Goal: Transaction & Acquisition: Purchase product/service

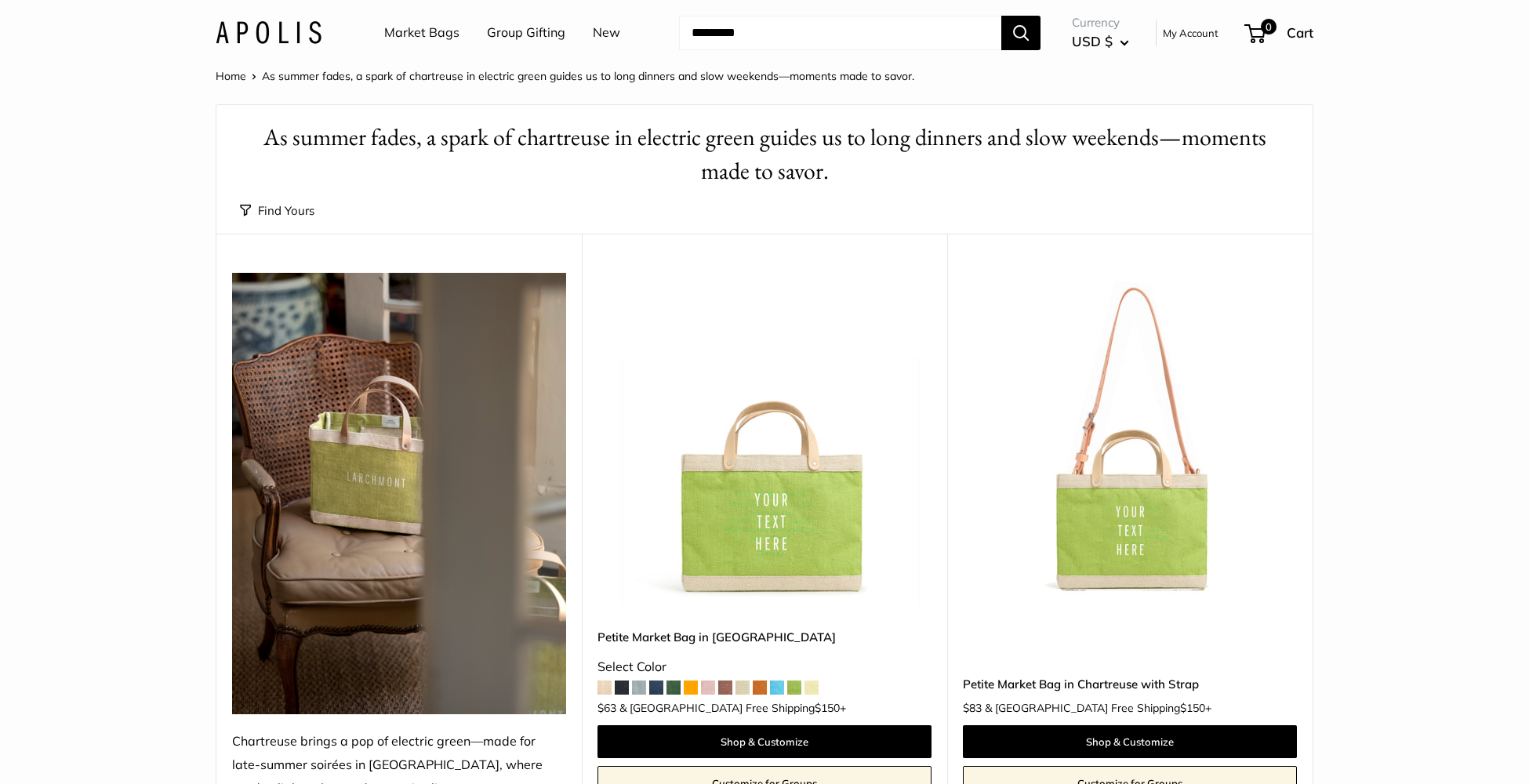
click at [401, 30] on link "Market Bags" at bounding box center [422, 33] width 75 height 24
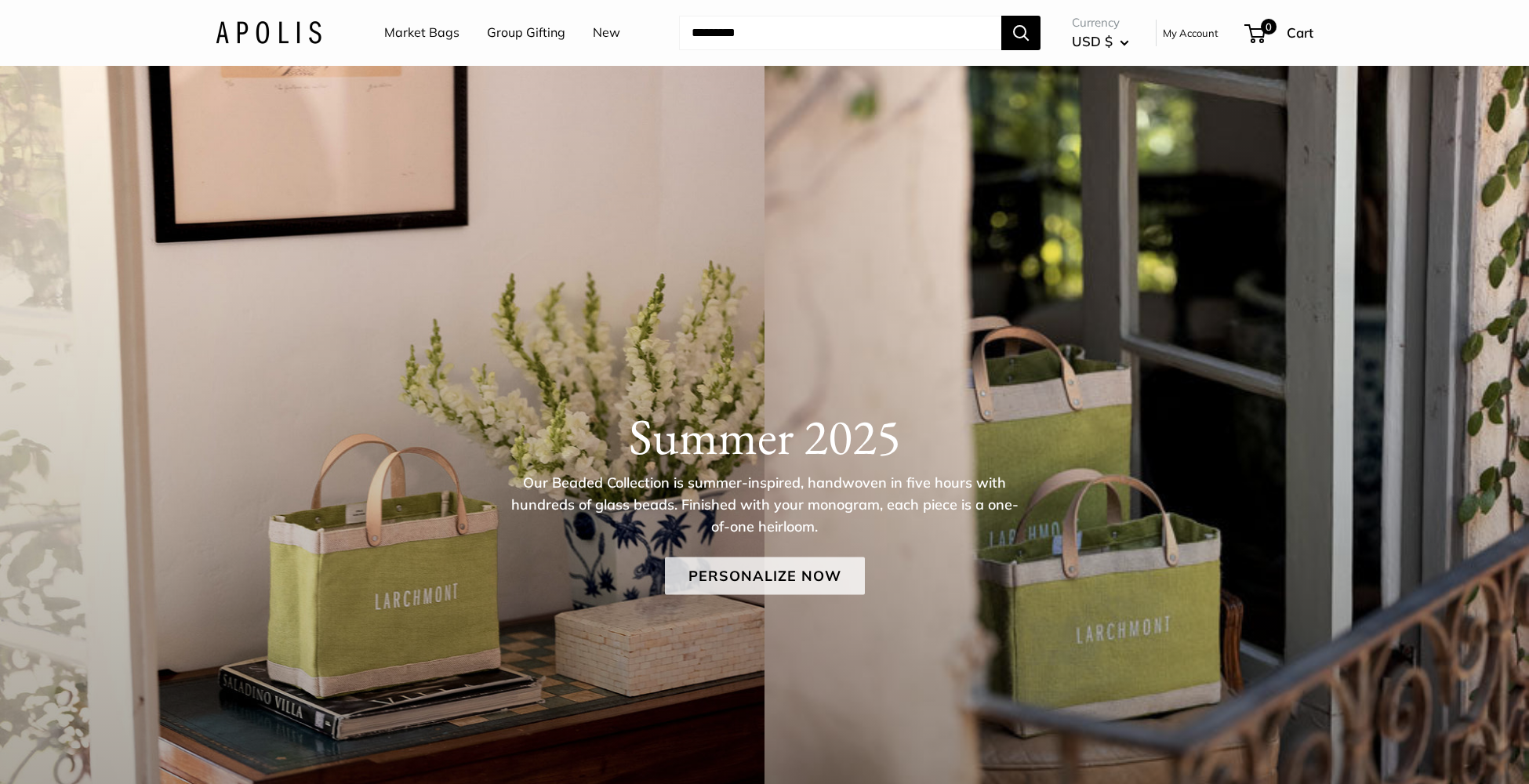
click at [723, 580] on link "Personalize Now" at bounding box center [765, 575] width 200 height 38
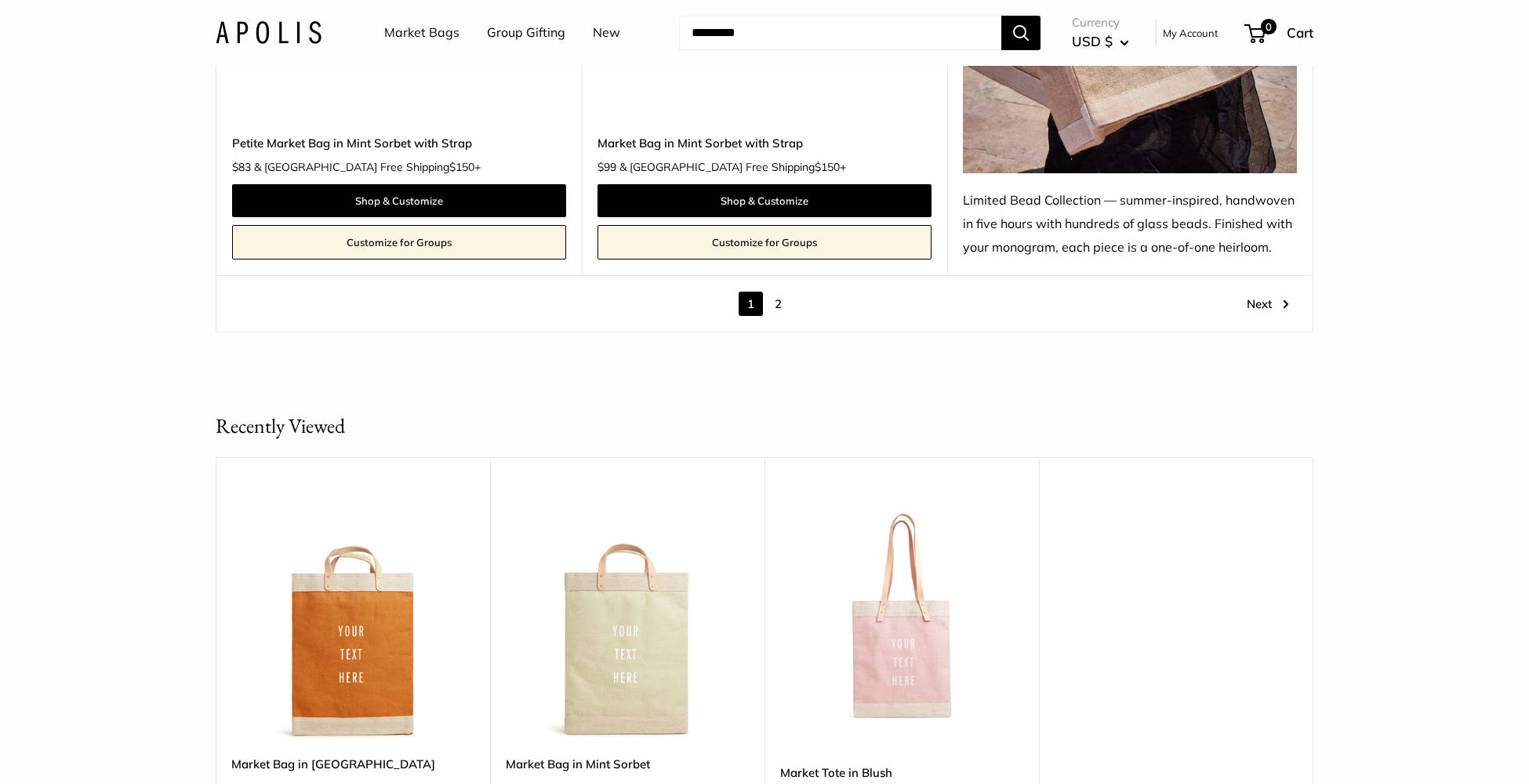
scroll to position [9243, 0]
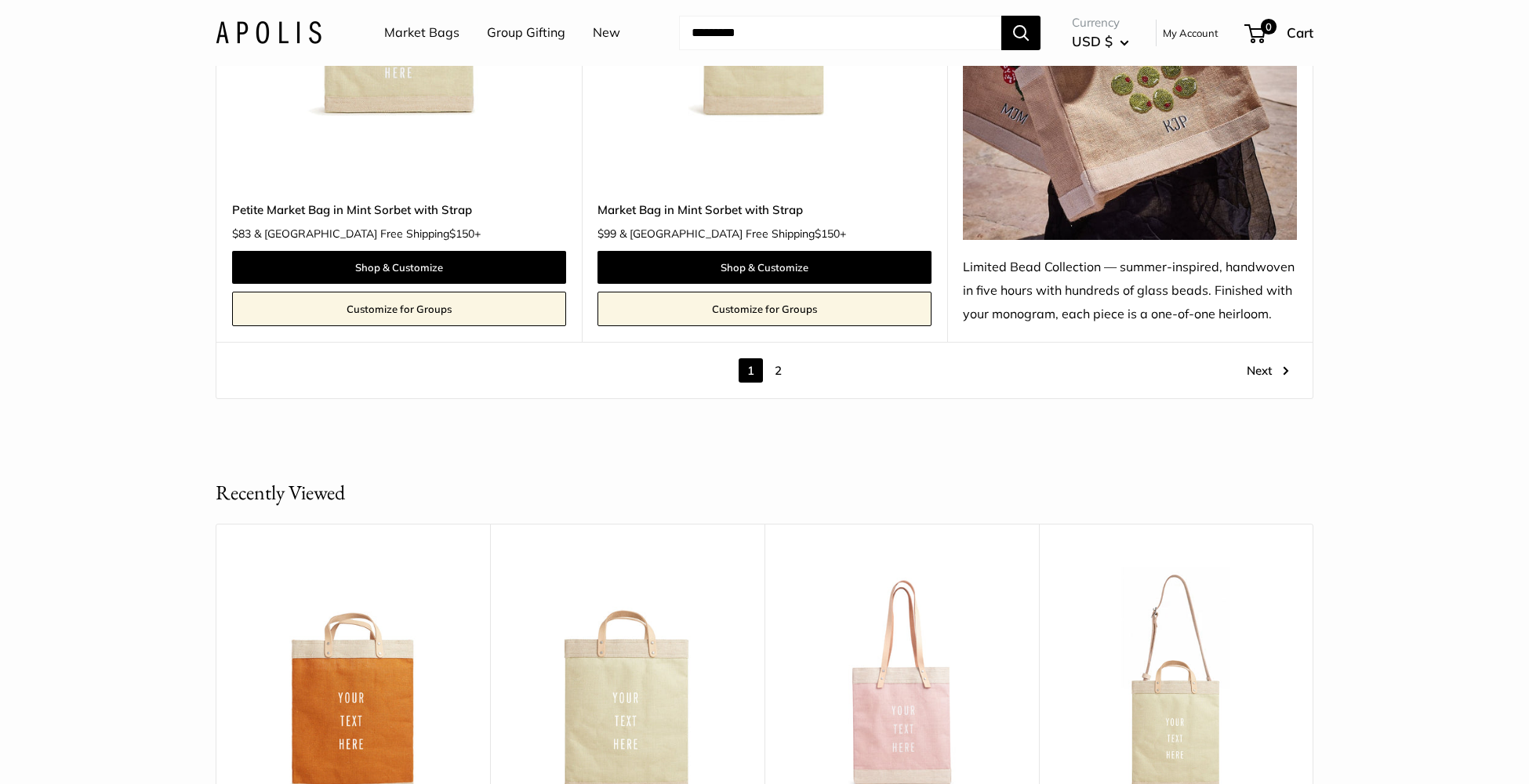
click at [775, 367] on link "2" at bounding box center [778, 370] width 25 height 24
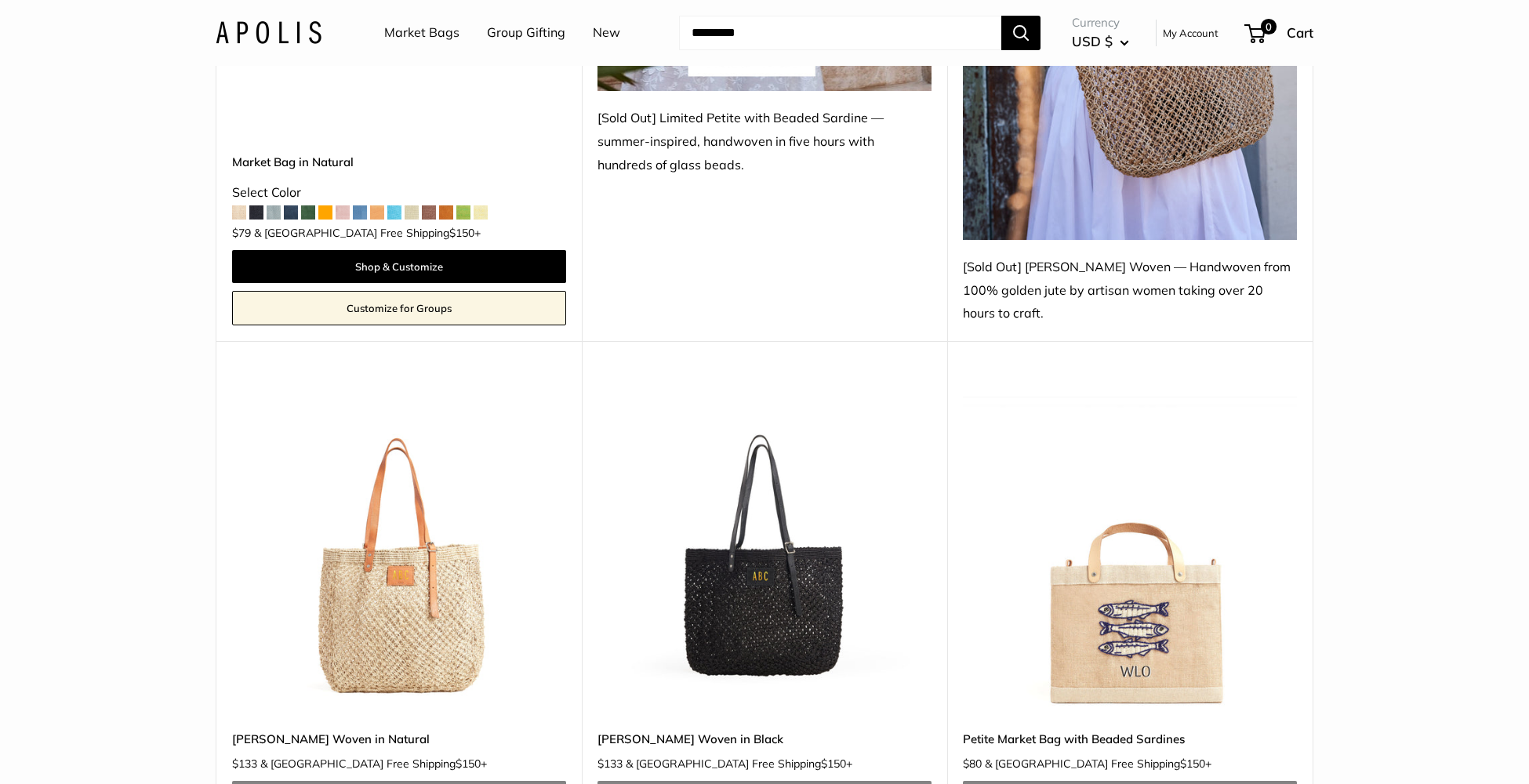
scroll to position [1280, 0]
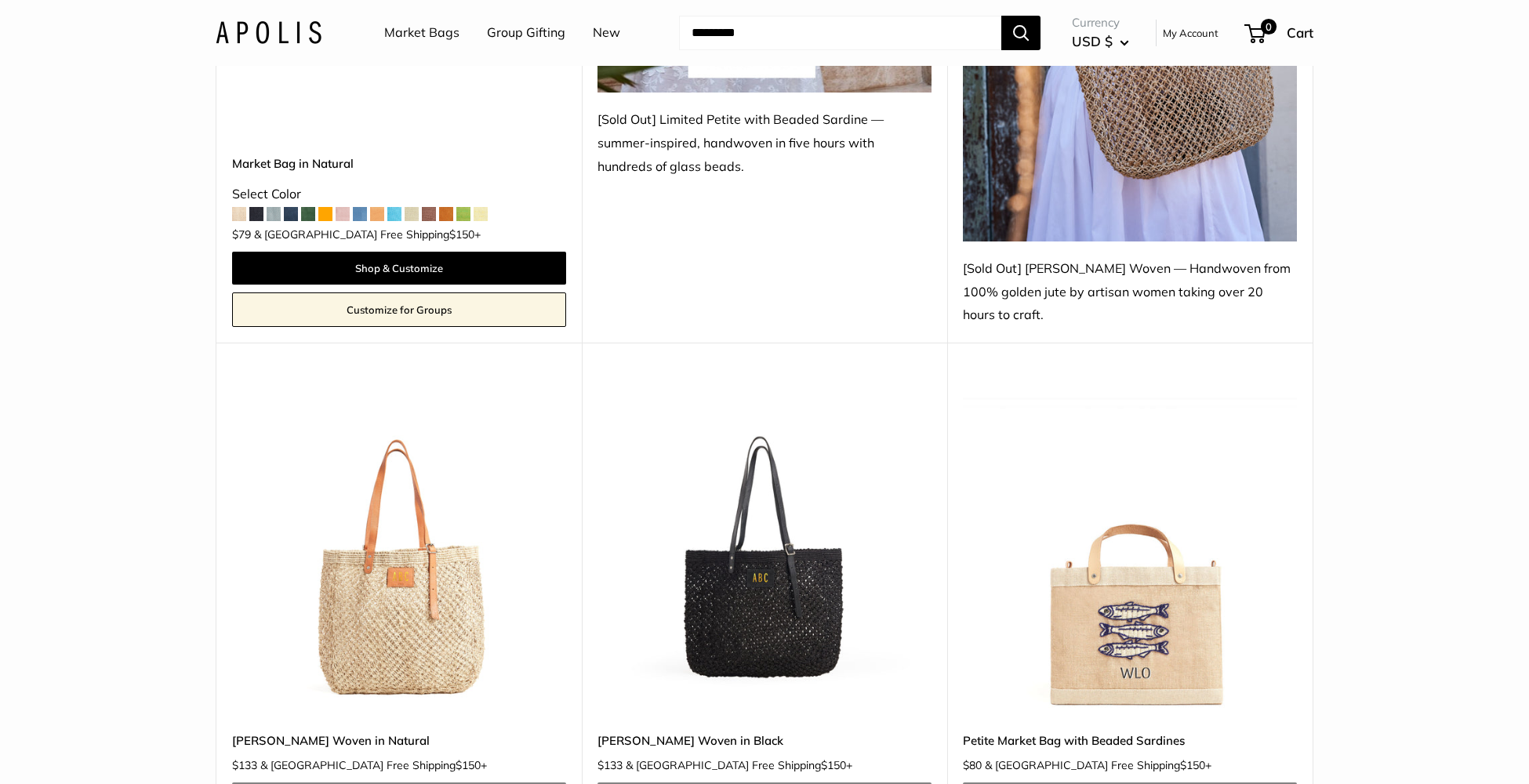
click at [0, 0] on img at bounding box center [0, 0] width 0 height 0
